Goal: Complete application form

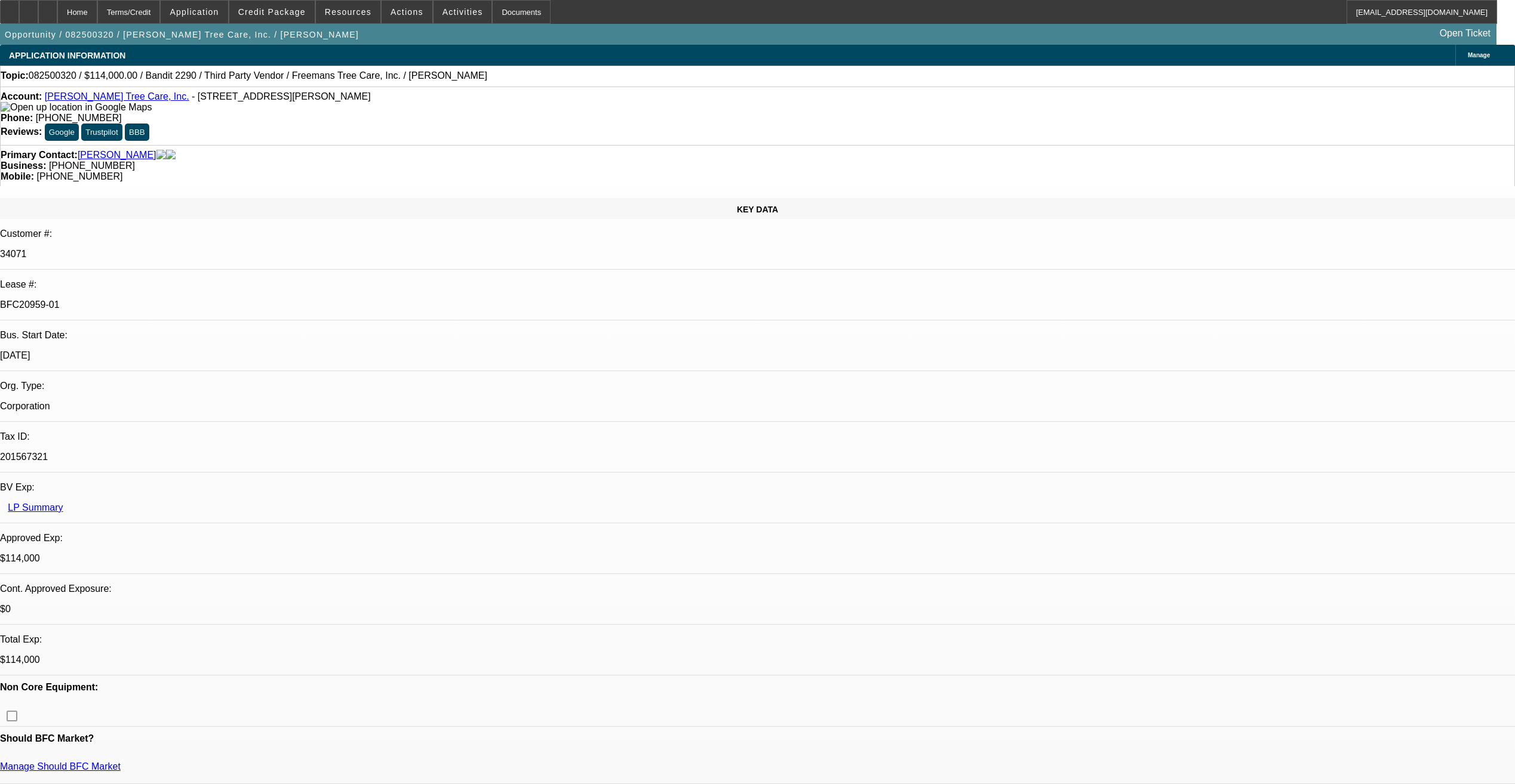
select select "0"
select select "6"
select select "0"
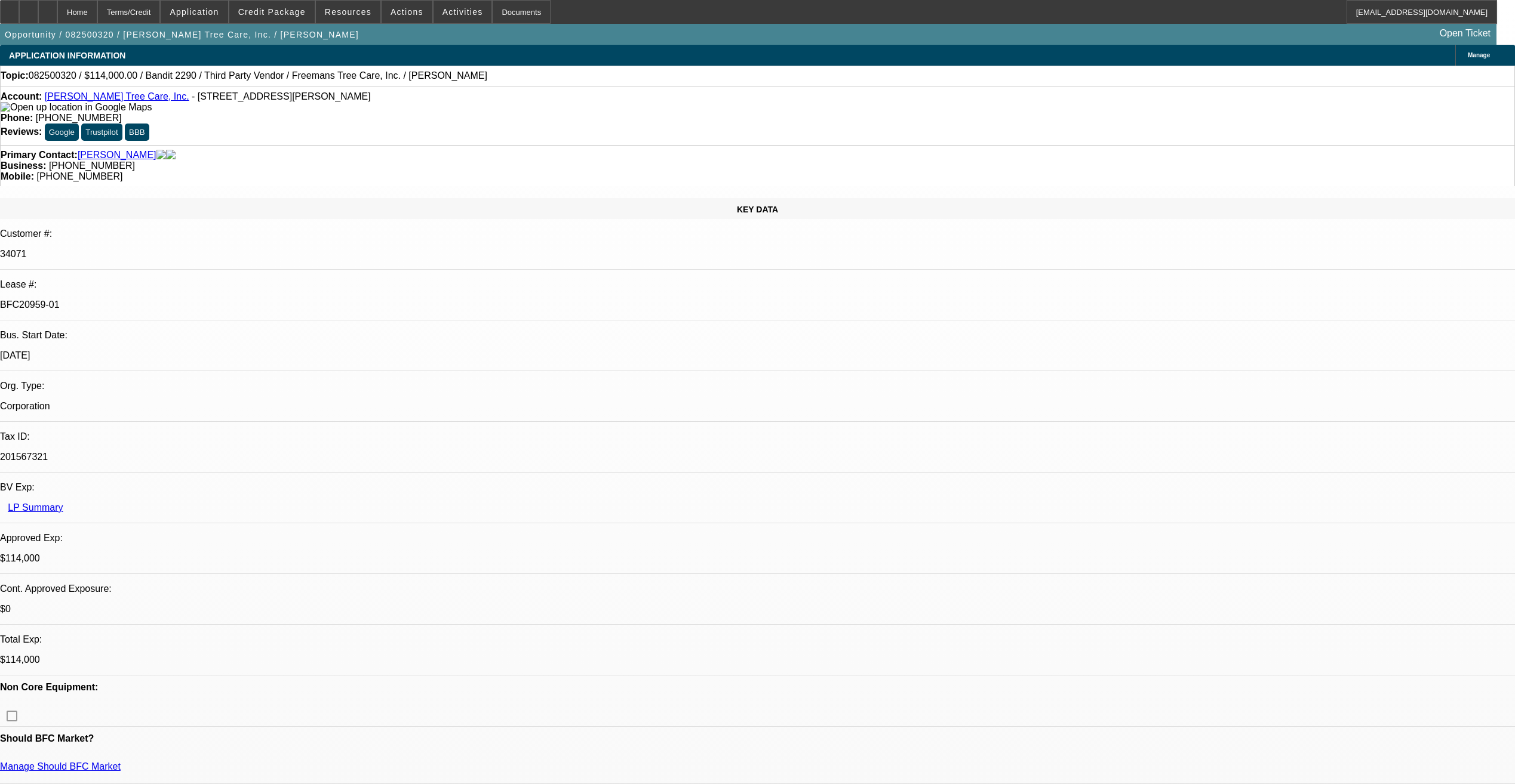
select select "0"
select select "6"
select select "0"
select select "2"
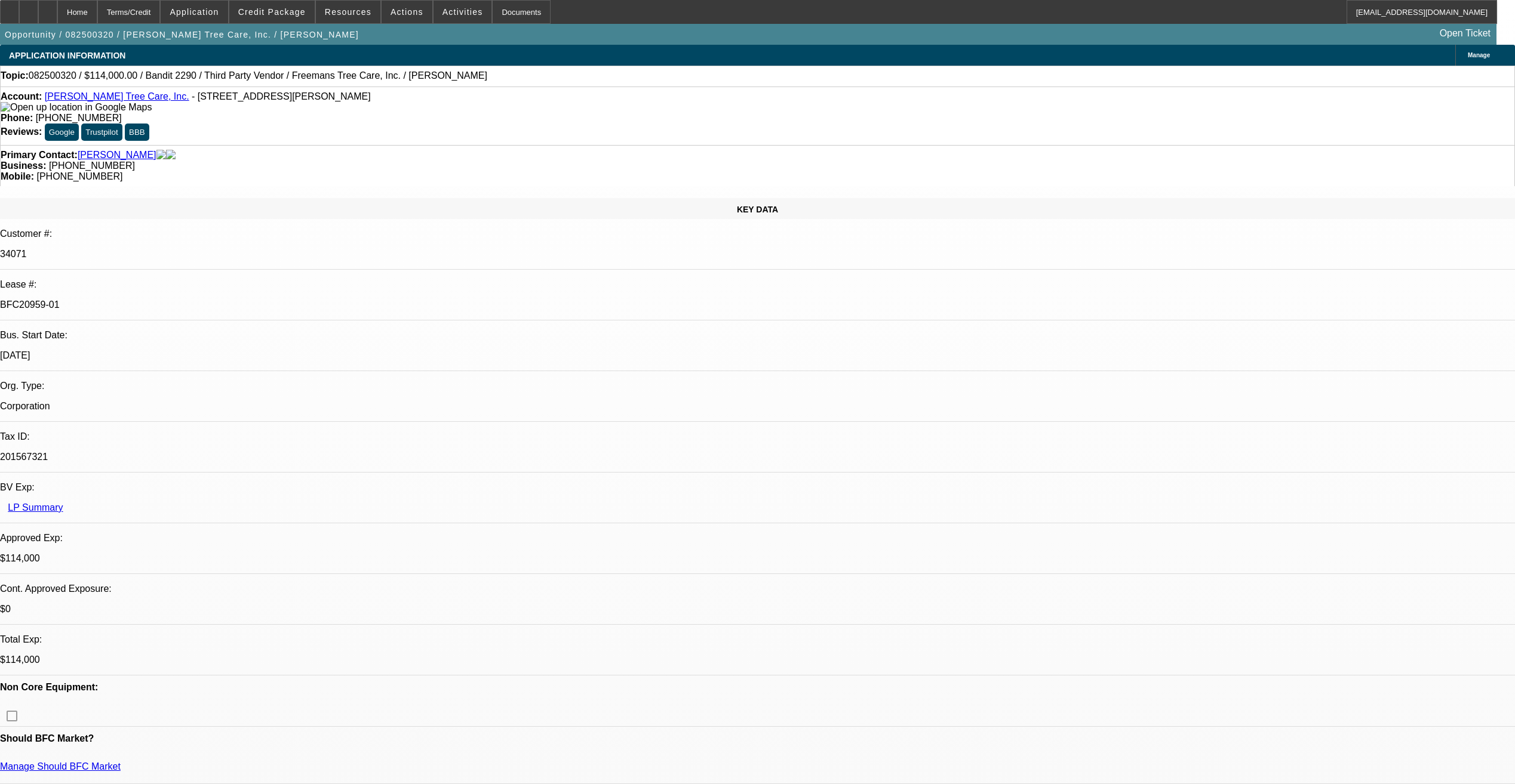
select select "2"
select select "0"
select select "6"
select select "0"
select select "2"
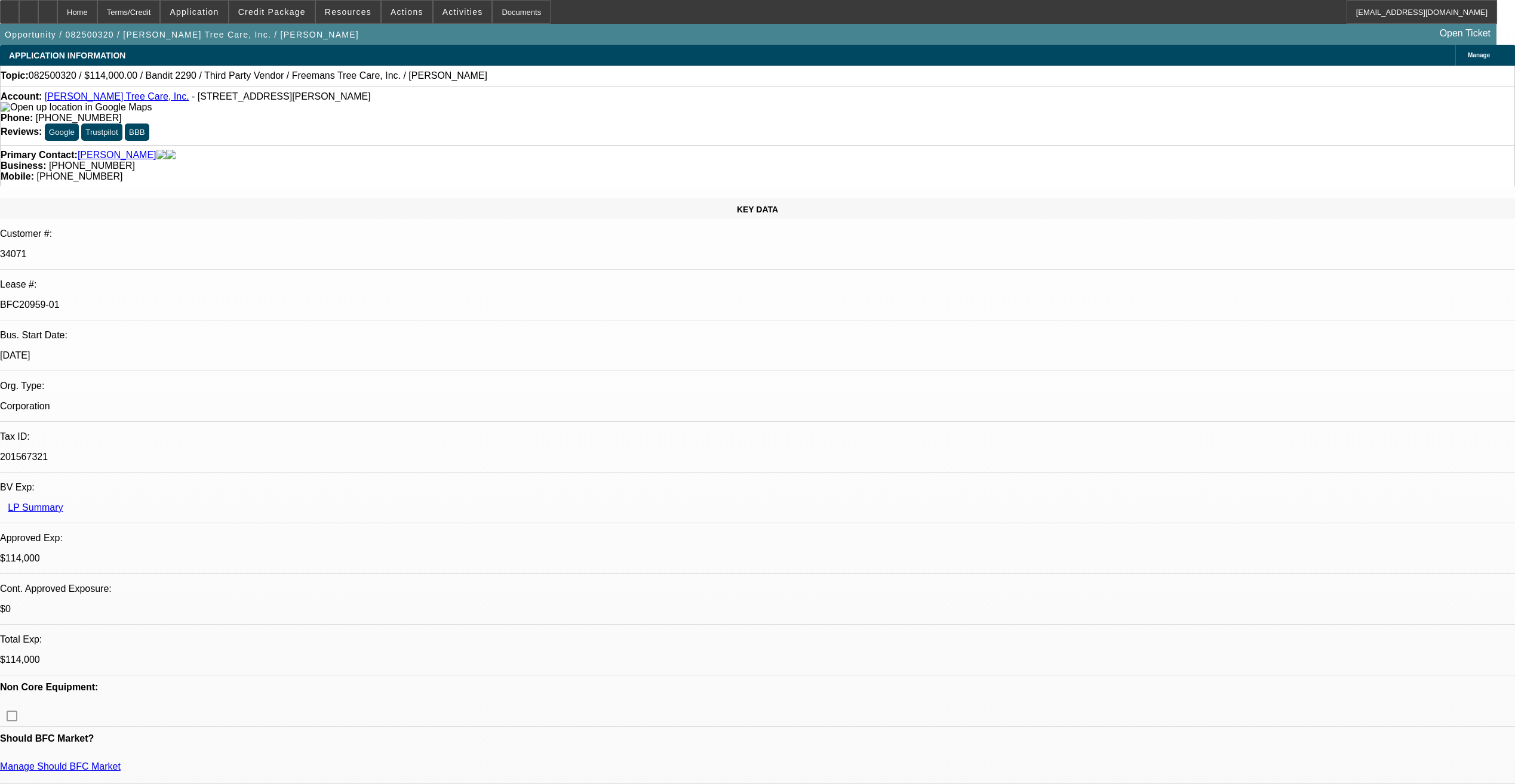
select select "2"
select select "0"
select select "6"
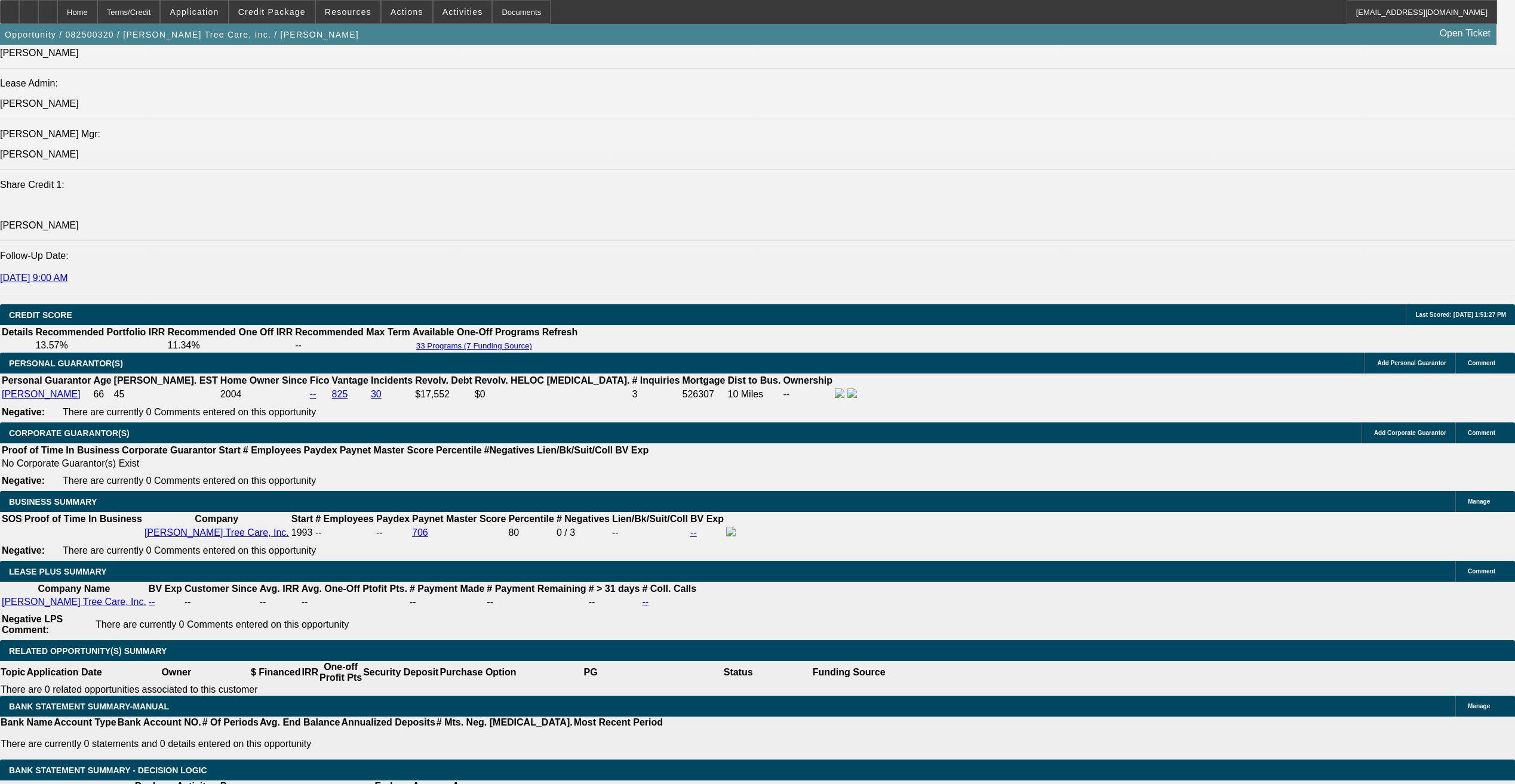
scroll to position [537, 0]
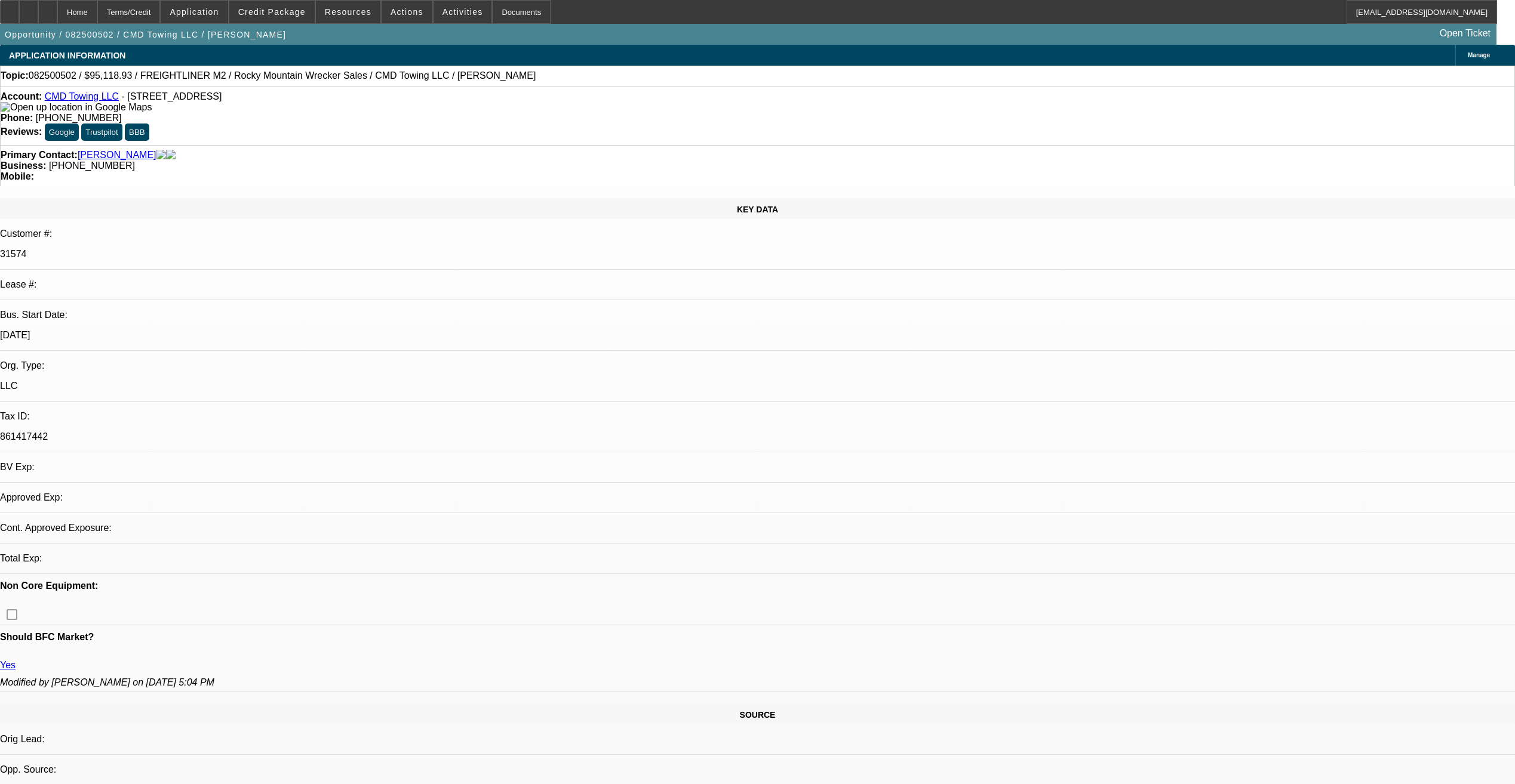
select select "0"
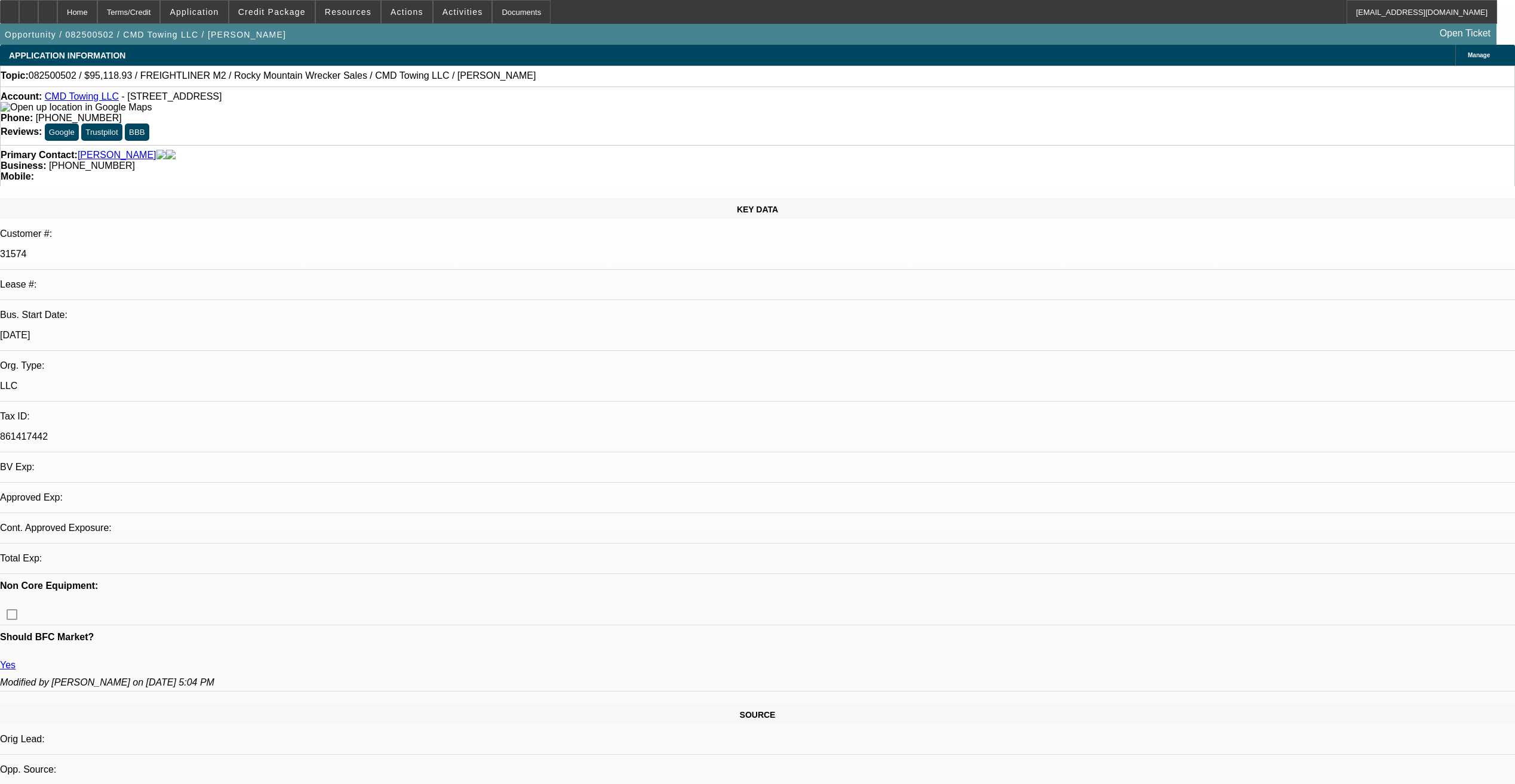
select select "0"
select select "1"
select select "6"
select select "1"
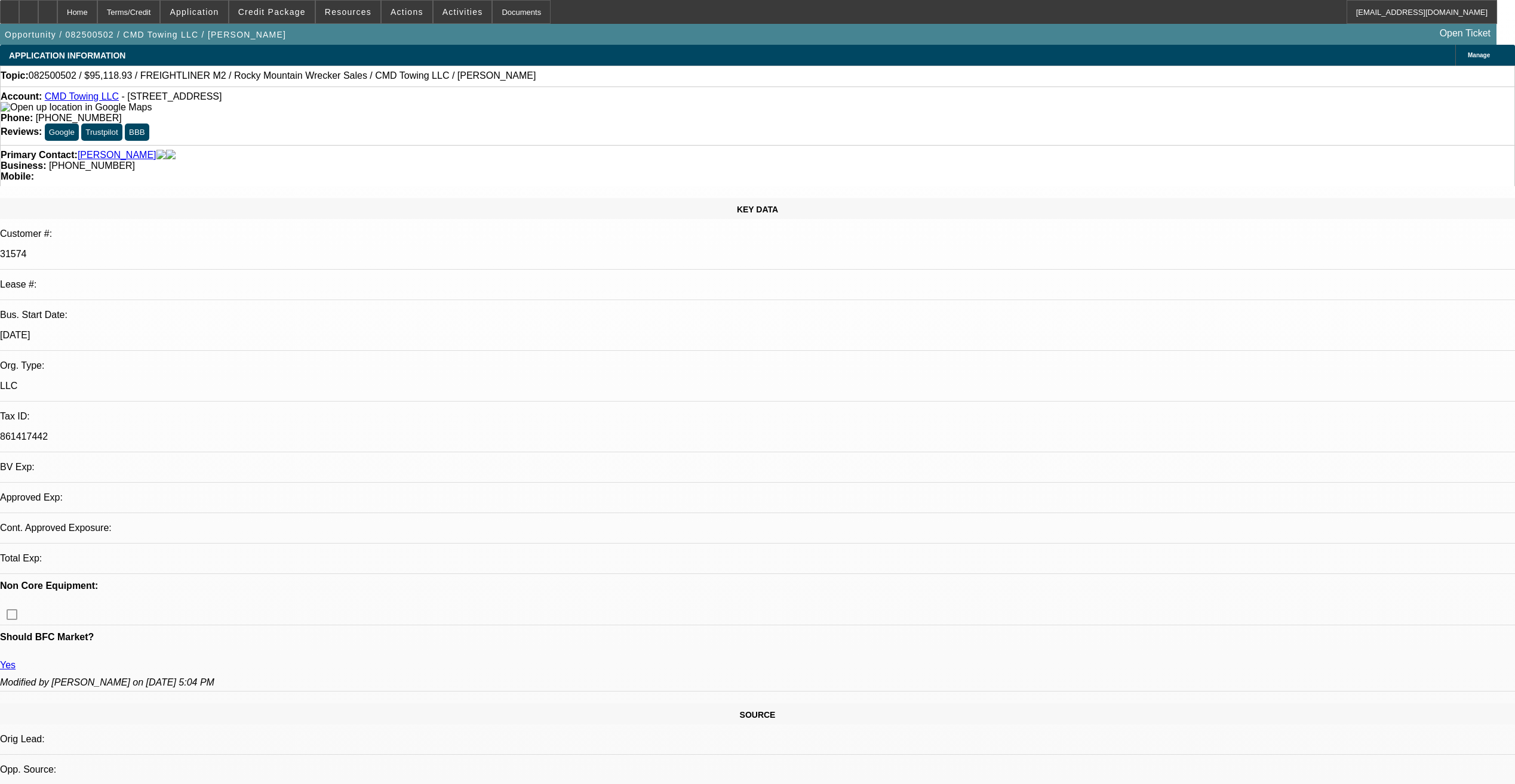
select select "1"
select select "6"
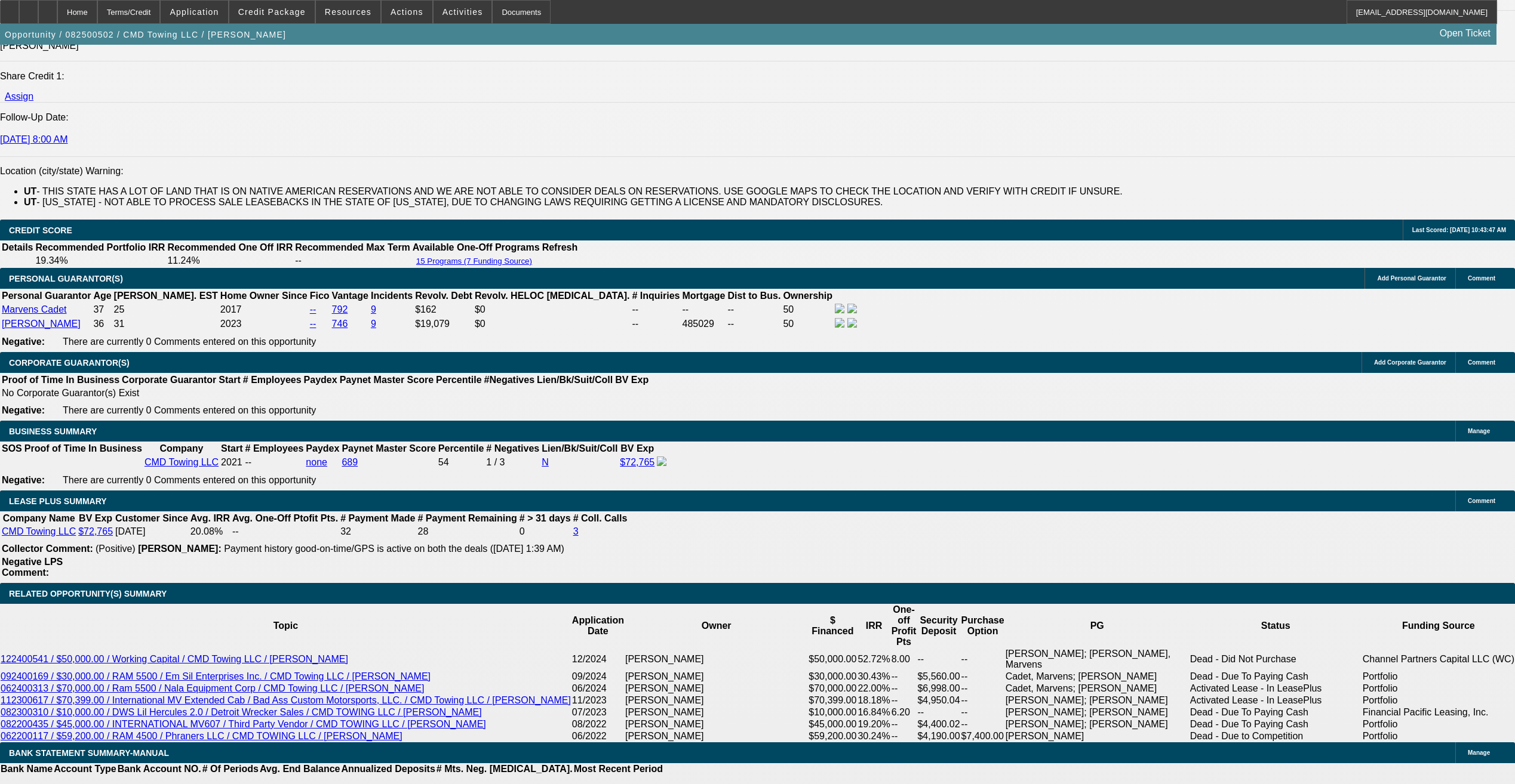
scroll to position [1671, 0]
